Goal: Task Accomplishment & Management: Manage account settings

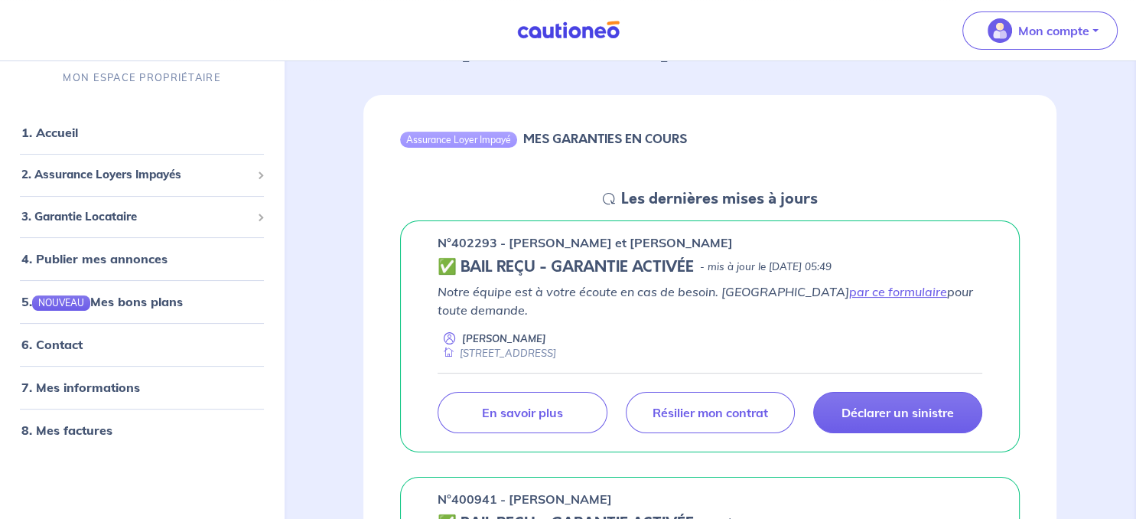
scroll to position [161, 0]
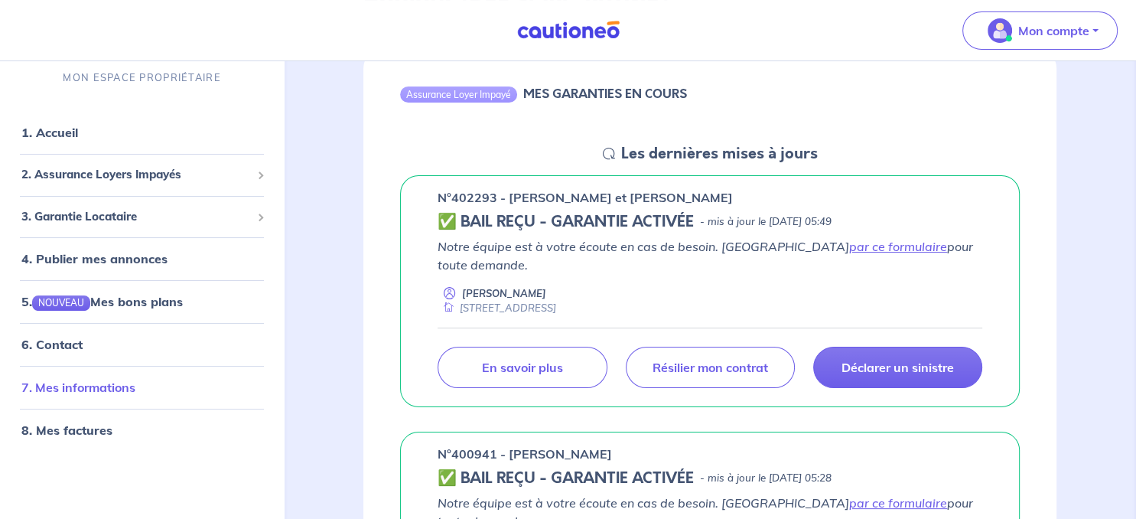
click at [78, 386] on link "7. Mes informations" at bounding box center [78, 386] width 114 height 15
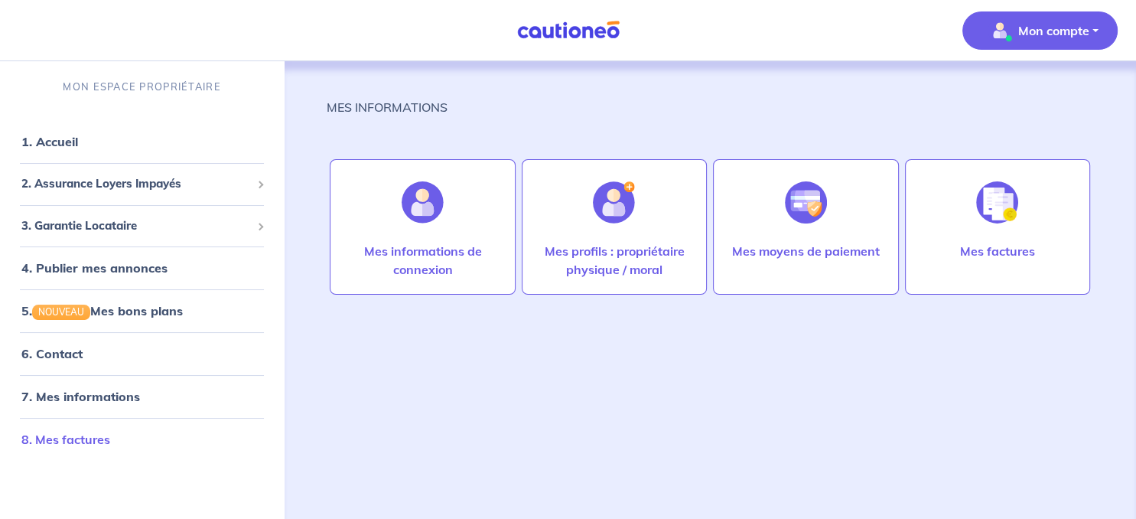
click at [102, 440] on link "8. Mes factures" at bounding box center [65, 438] width 89 height 15
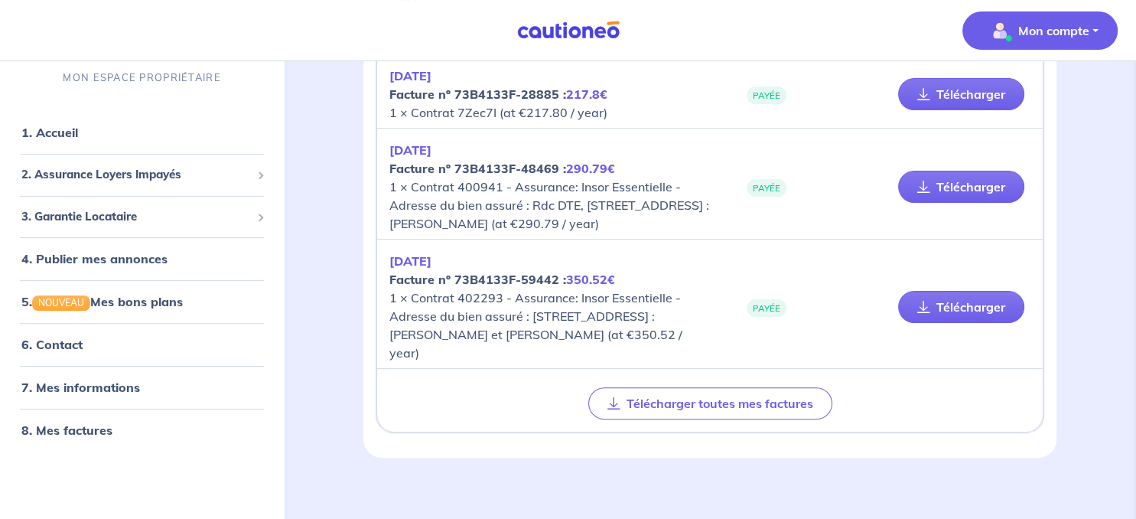
scroll to position [370, 0]
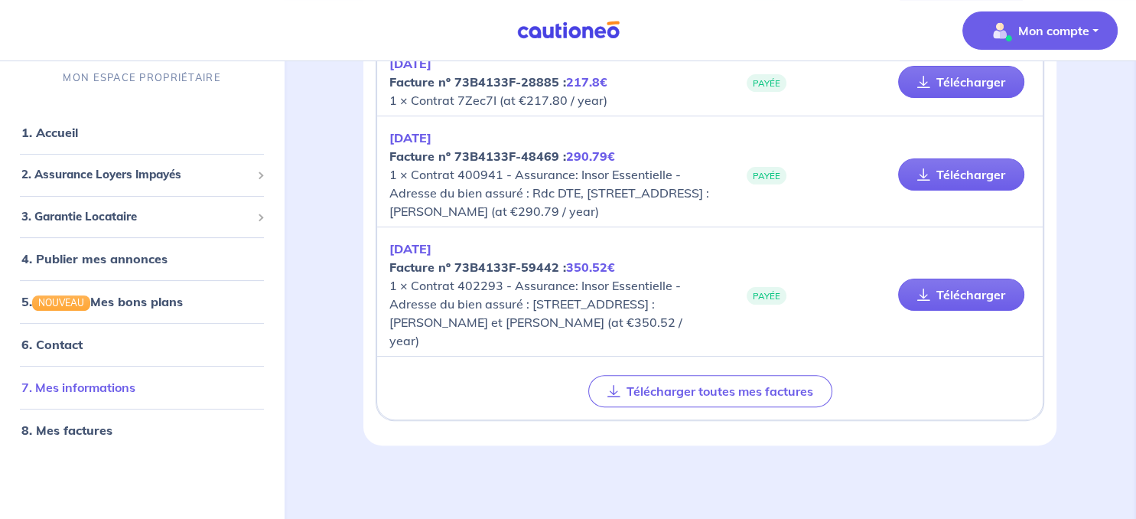
click at [121, 395] on link "7. Mes informations" at bounding box center [78, 386] width 114 height 15
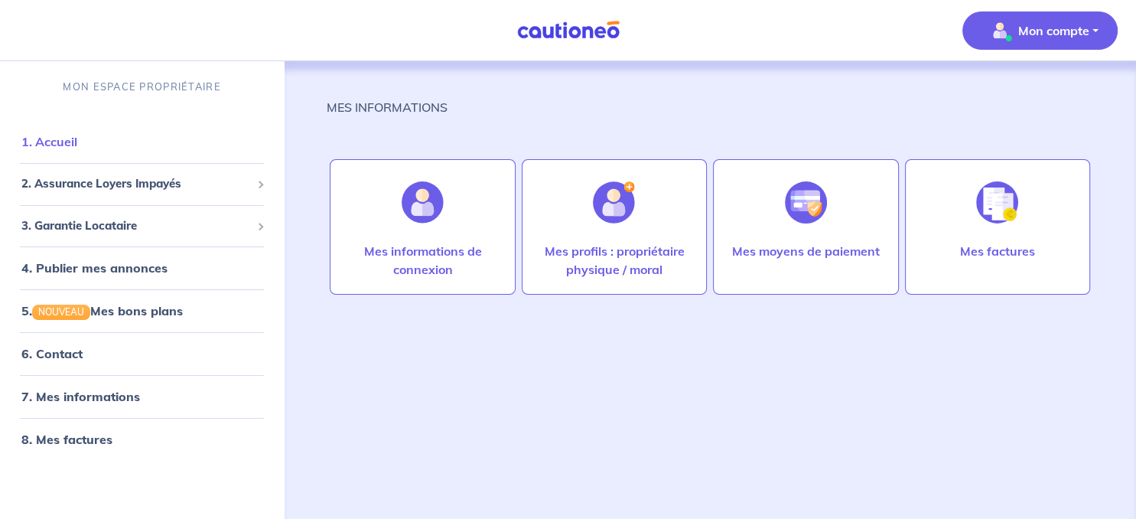
click at [57, 146] on link "1. Accueil" at bounding box center [49, 141] width 56 height 15
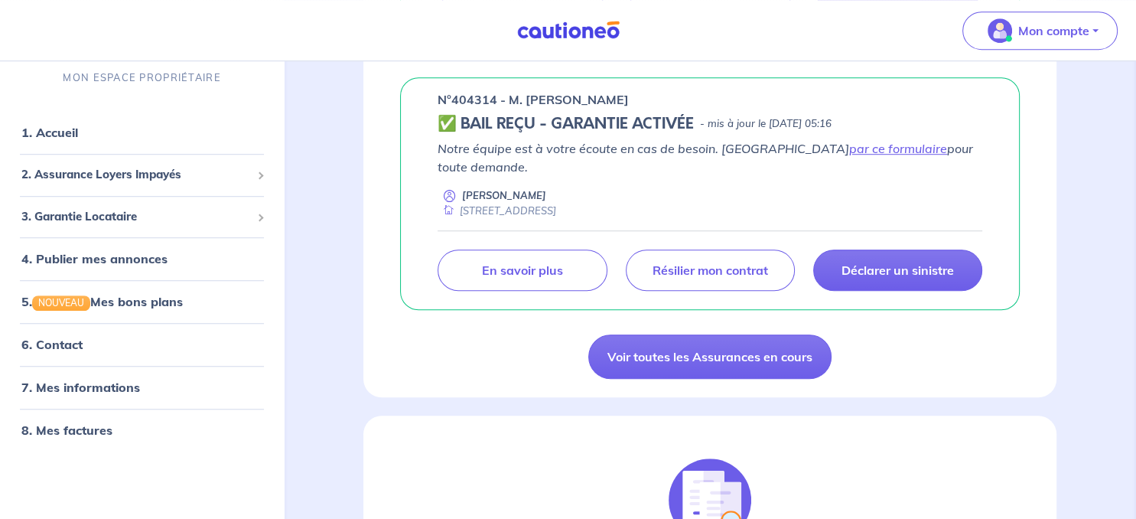
scroll to position [888, 0]
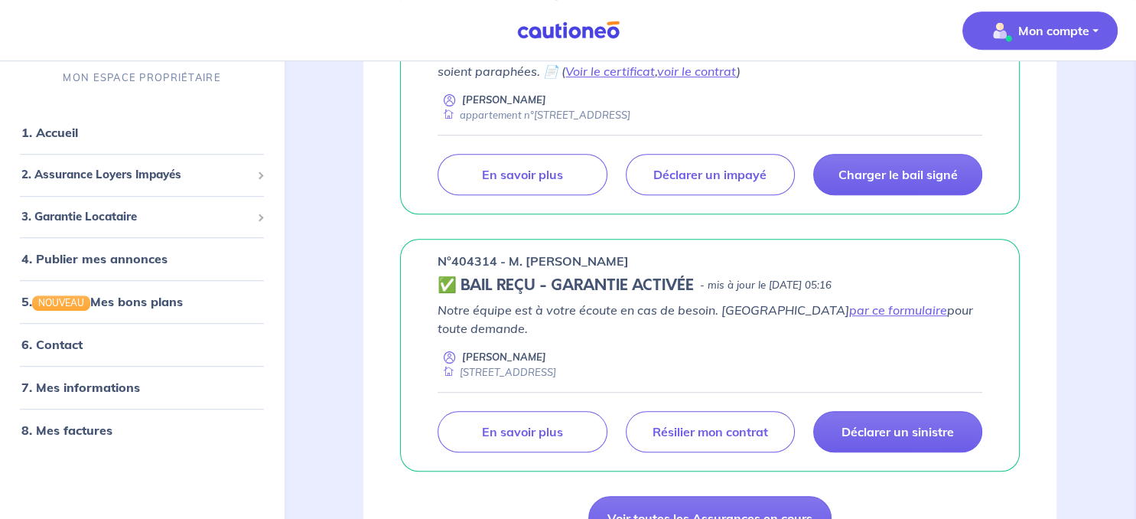
click at [1095, 27] on button "Mon compte" at bounding box center [1039, 30] width 155 height 38
click at [1024, 127] on link "Me déconnecter" at bounding box center [1024, 131] width 123 height 24
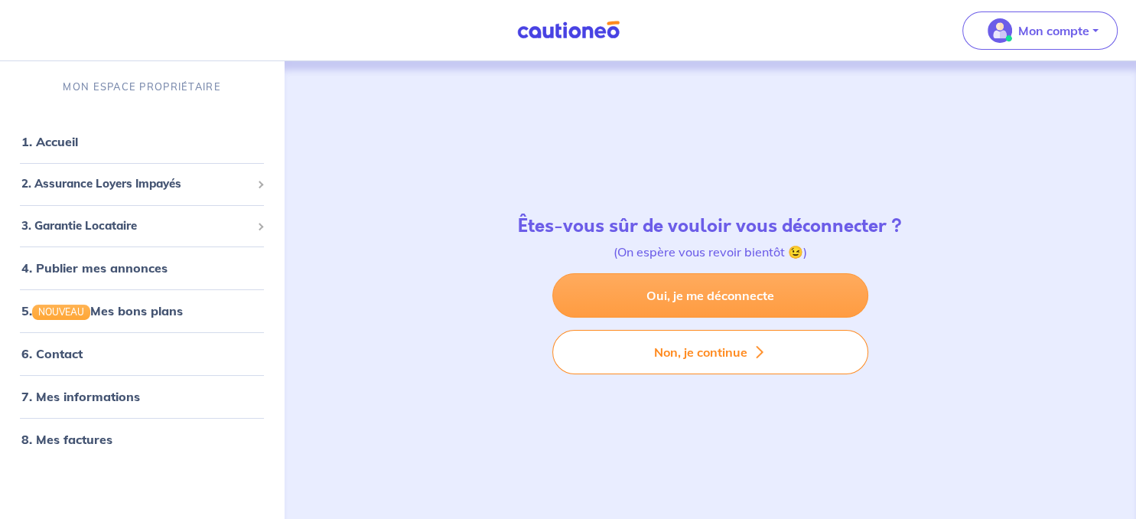
click at [721, 295] on link "Oui, je me déconnecte" at bounding box center [710, 295] width 316 height 44
